Goal: Task Accomplishment & Management: Use online tool/utility

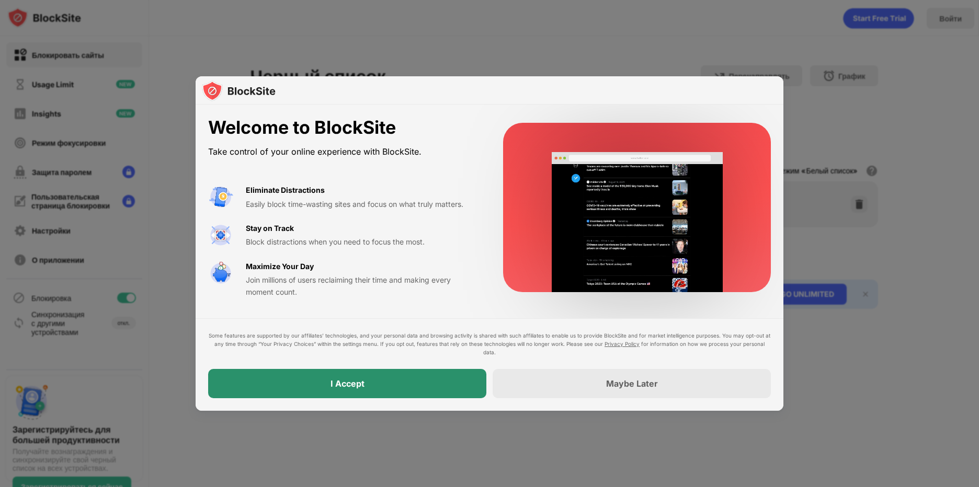
click at [384, 383] on div "I Accept" at bounding box center [347, 383] width 278 height 29
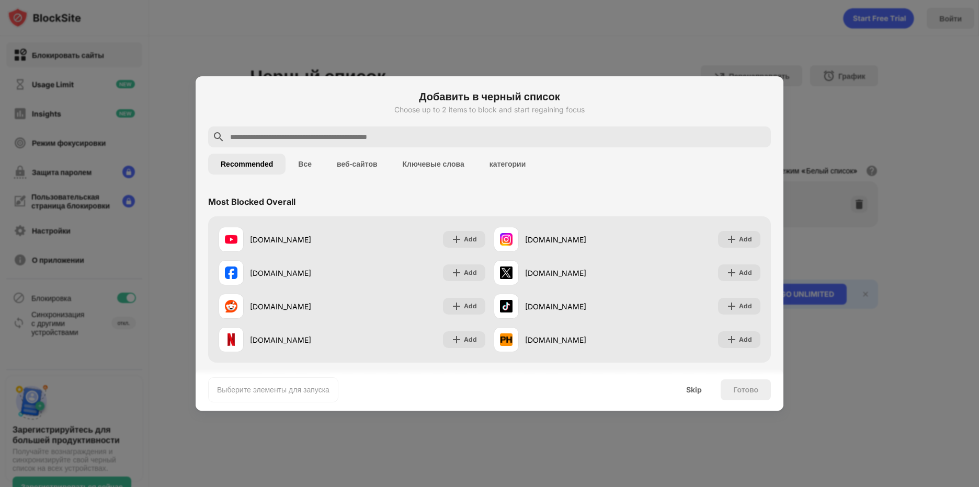
click at [324, 139] on input "text" at bounding box center [498, 137] width 538 height 13
click at [404, 133] on input "text" at bounding box center [498, 137] width 538 height 13
paste input "**********"
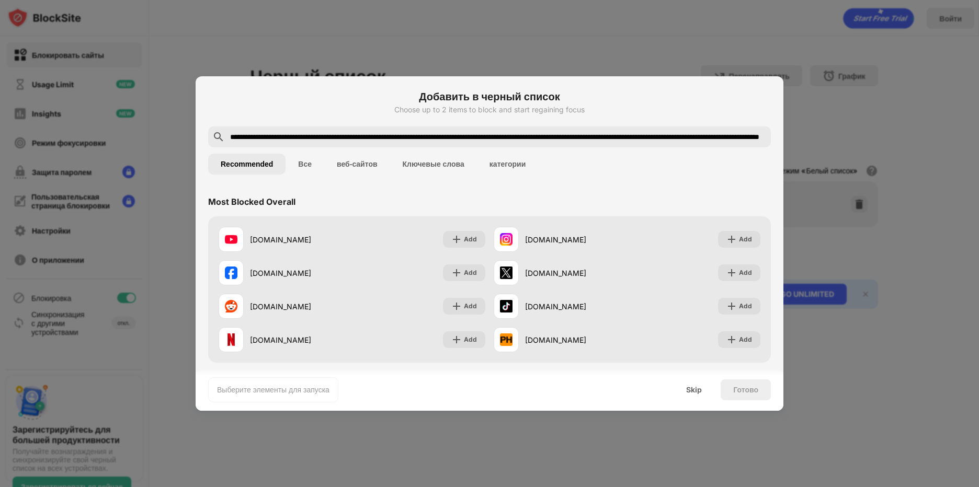
scroll to position [0, 244]
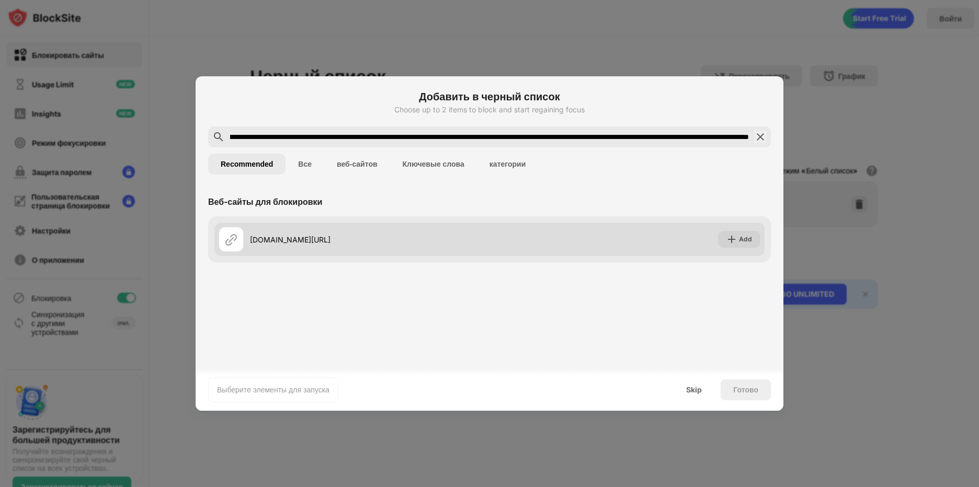
type input "**********"
click at [354, 245] on div "[DOMAIN_NAME][URL]" at bounding box center [369, 239] width 239 height 11
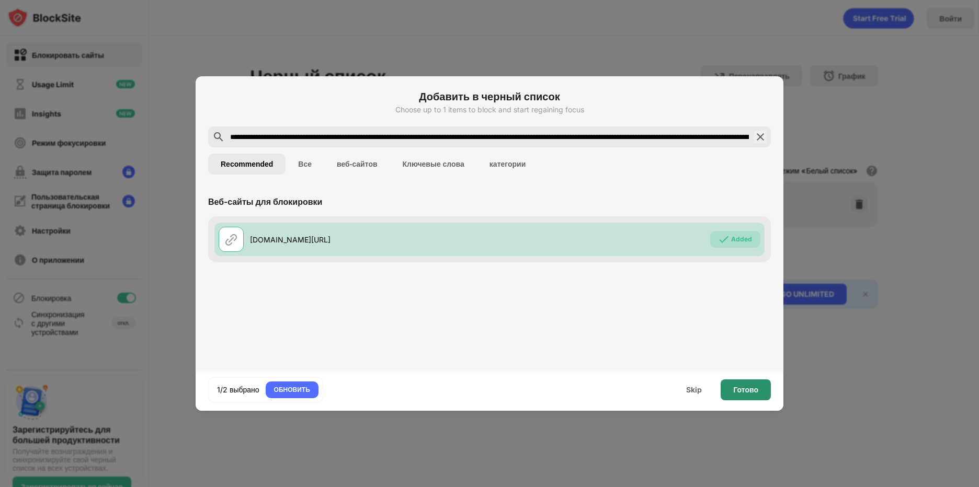
click at [746, 389] on div "Готово" at bounding box center [745, 390] width 25 height 8
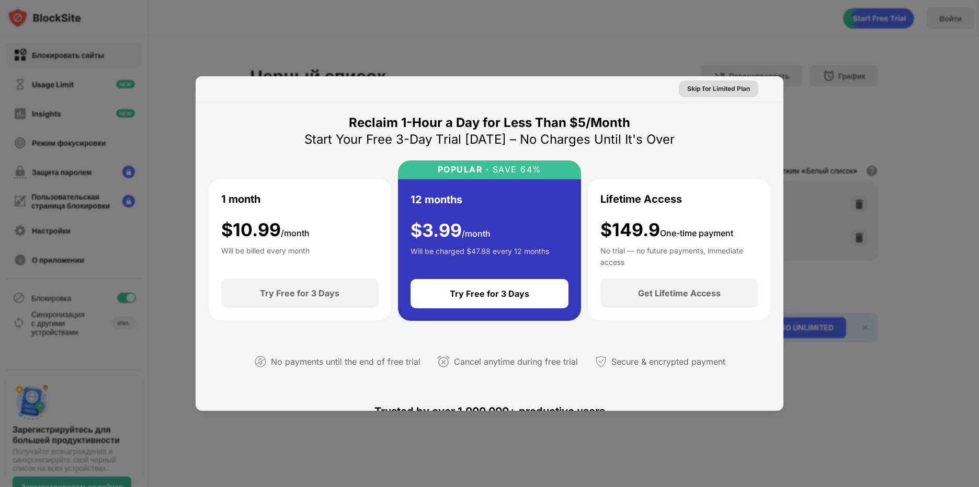
click at [736, 81] on div "Skip for Limited Plan" at bounding box center [718, 89] width 79 height 17
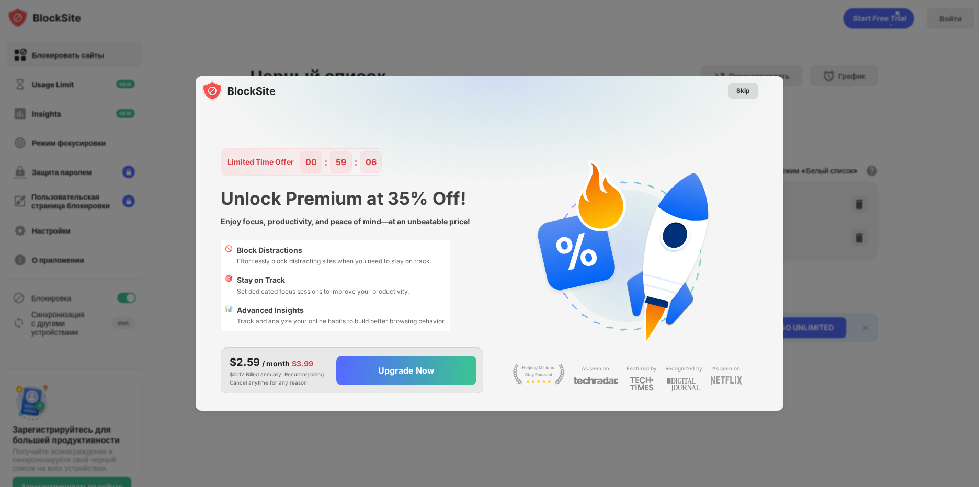
click at [737, 86] on div "Skip" at bounding box center [743, 91] width 30 height 17
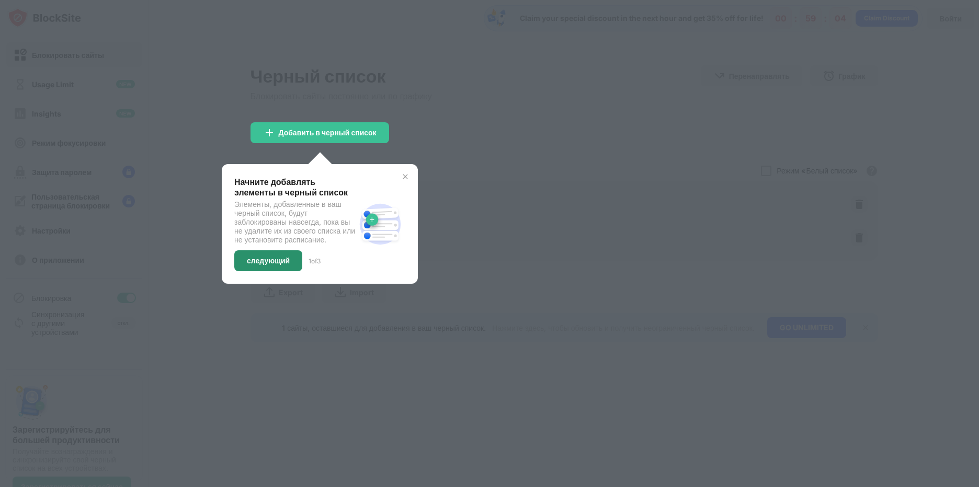
click at [247, 265] on div "следующий" at bounding box center [268, 261] width 43 height 8
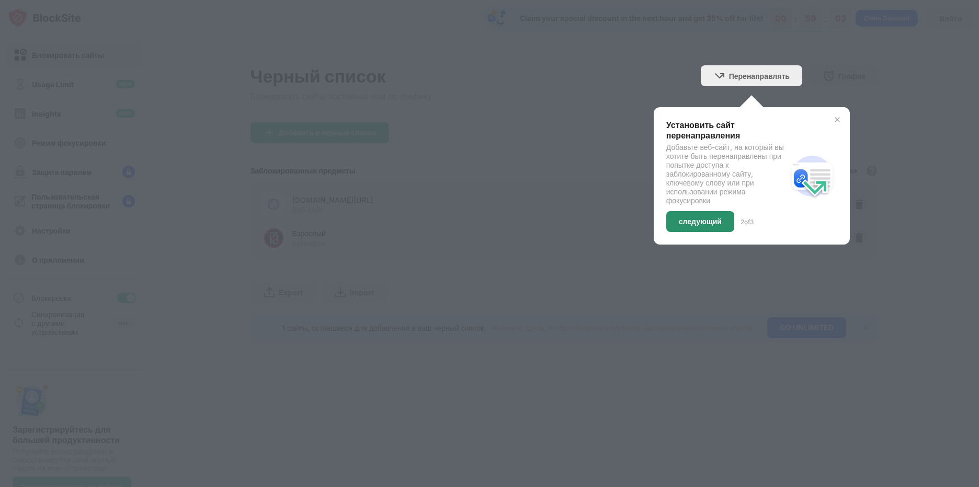
click at [716, 224] on div "следующий" at bounding box center [700, 222] width 43 height 8
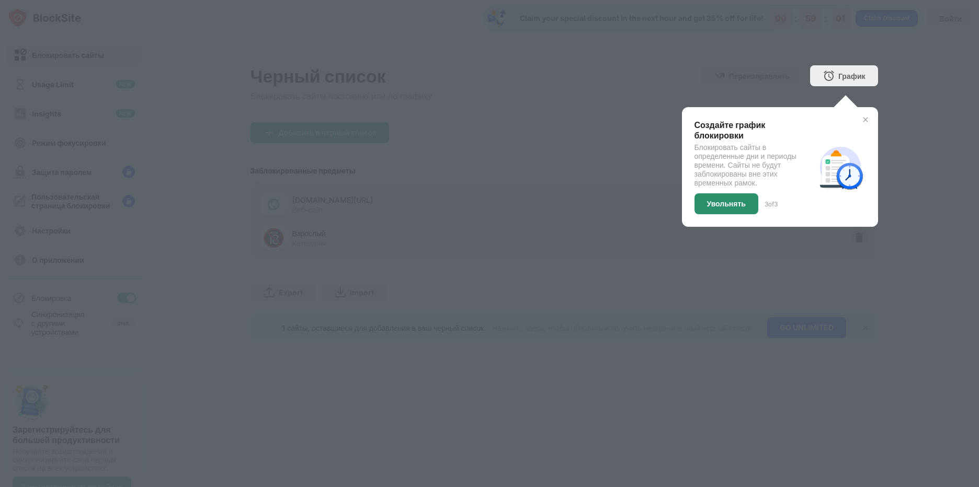
click at [731, 205] on div "Увольнять" at bounding box center [726, 204] width 39 height 8
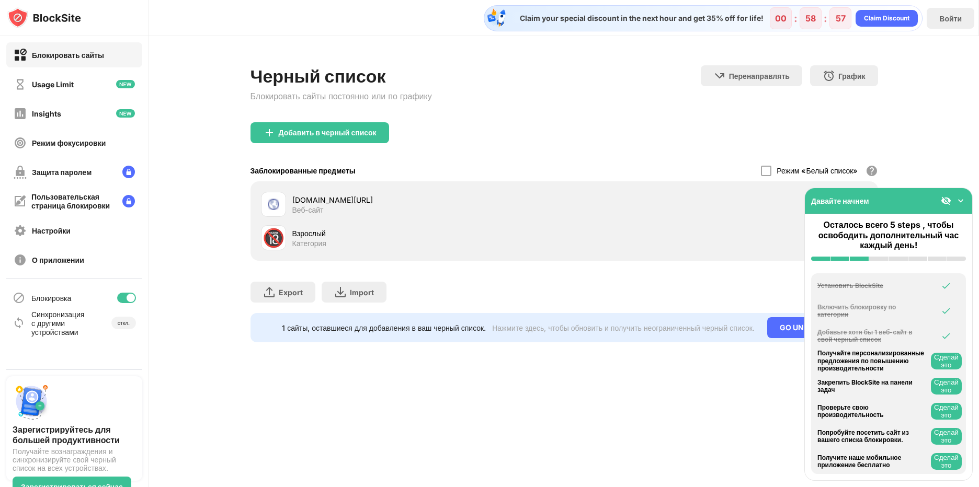
click at [960, 200] on img at bounding box center [960, 201] width 10 height 10
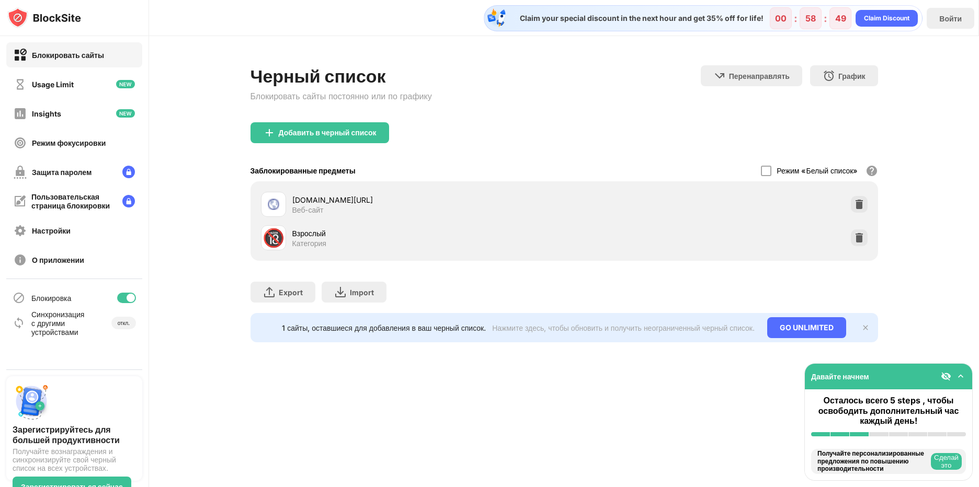
click at [799, 135] on div "Добавить в черный список" at bounding box center [563, 141] width 627 height 38
click at [617, 125] on div "Добавить в черный список" at bounding box center [563, 141] width 627 height 38
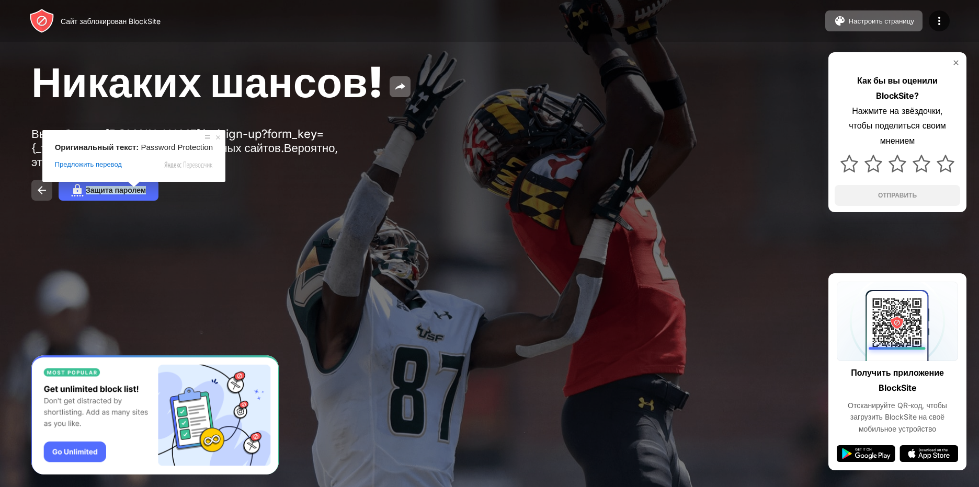
click at [34, 191] on button at bounding box center [41, 190] width 21 height 21
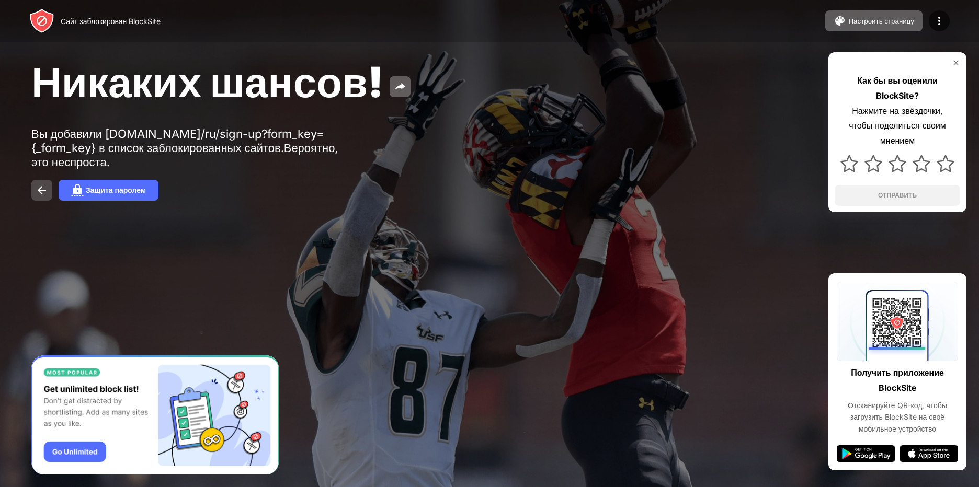
click at [45, 194] on img at bounding box center [42, 190] width 13 height 13
